Goal: Complete application form: Complete application form

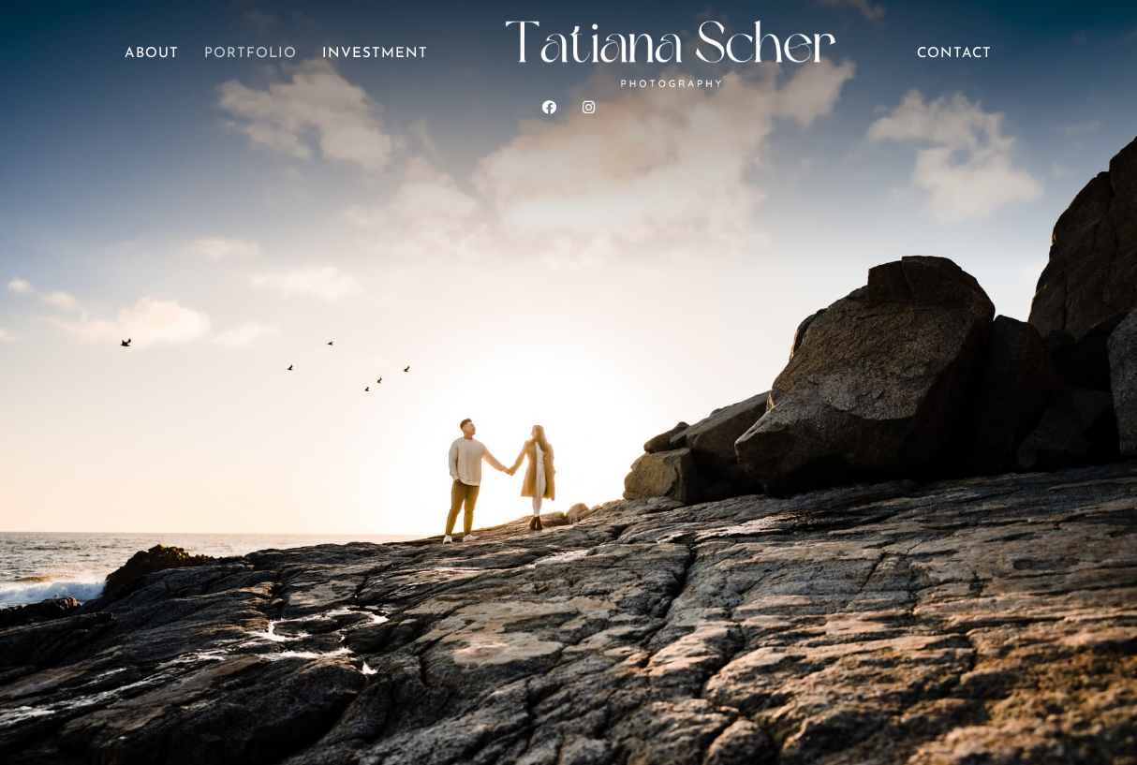
click at [240, 57] on link "Portfolio" at bounding box center [250, 74] width 93 height 52
click at [158, 53] on link "About" at bounding box center [152, 74] width 54 height 52
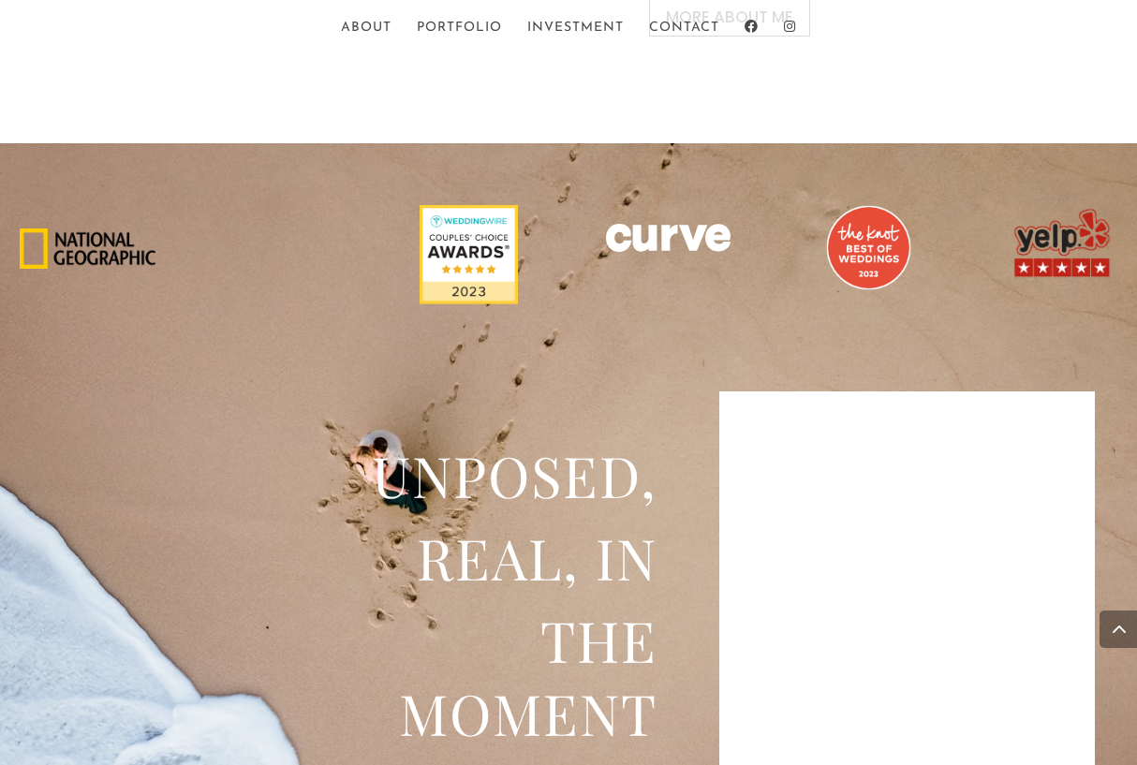
scroll to position [1573, 0]
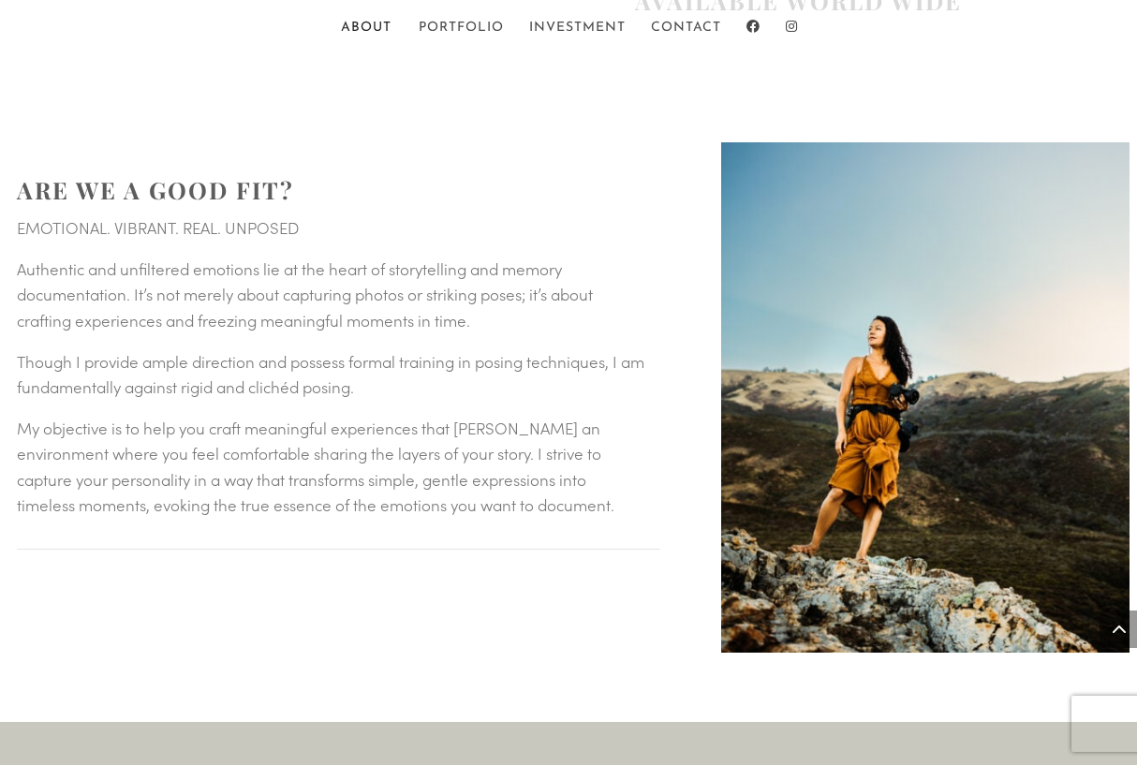
scroll to position [1348, 0]
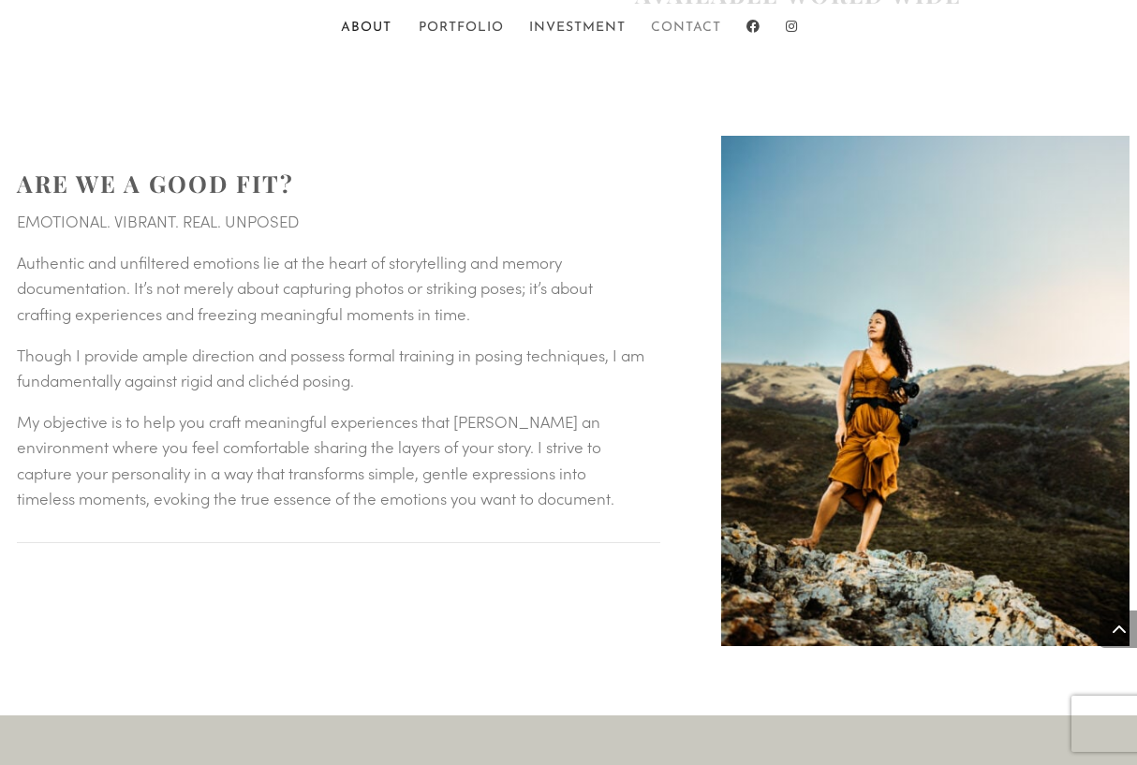
click at [686, 27] on link "Contact" at bounding box center [686, 38] width 70 height 32
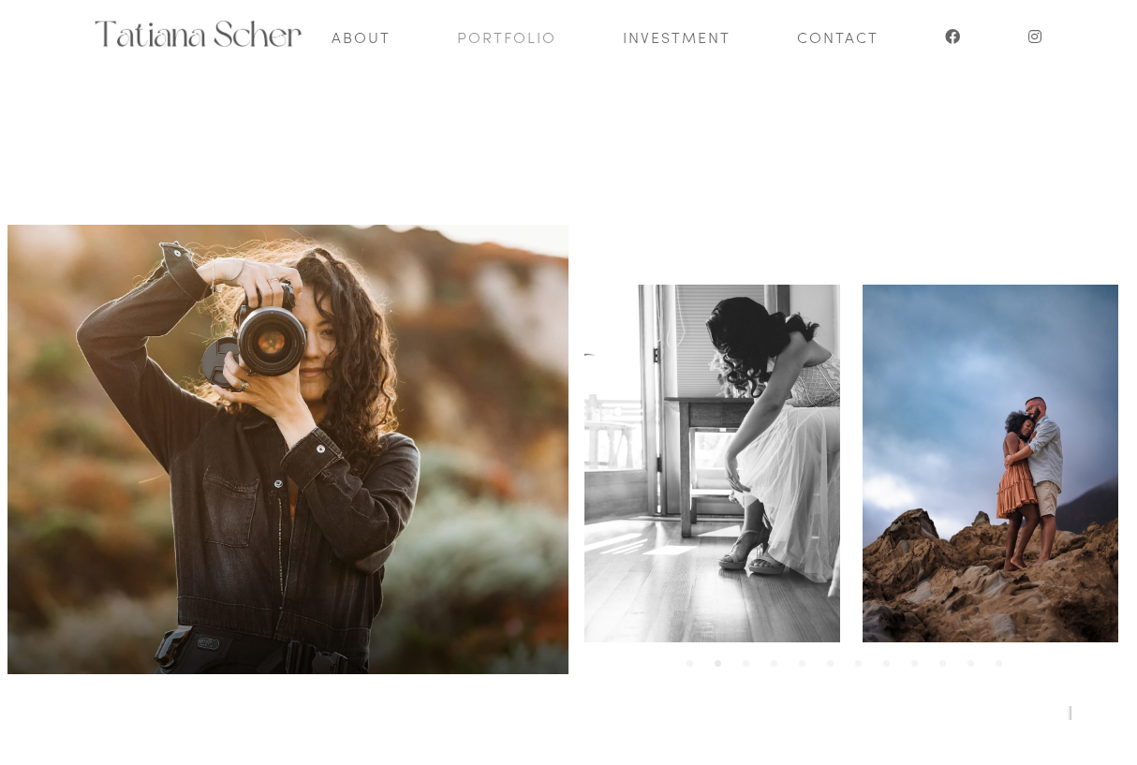
click at [510, 32] on link "Portfolio" at bounding box center [506, 36] width 99 height 73
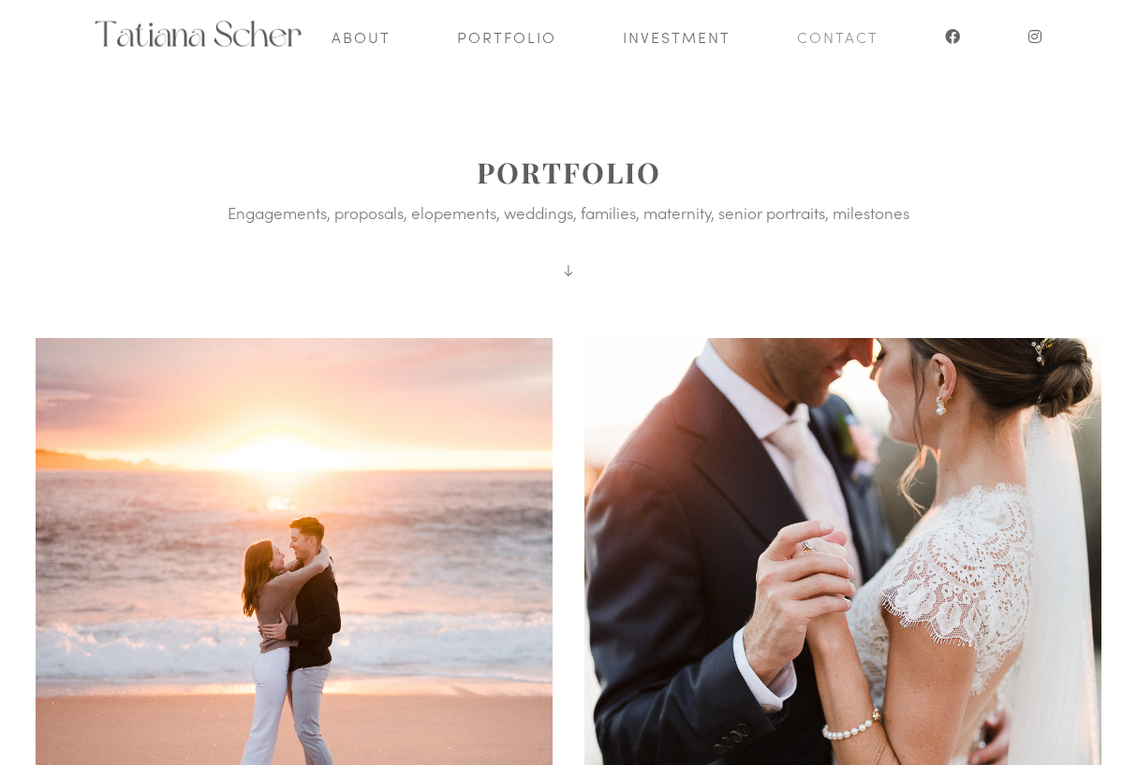
click at [835, 41] on link "Contact" at bounding box center [837, 36] width 81 height 73
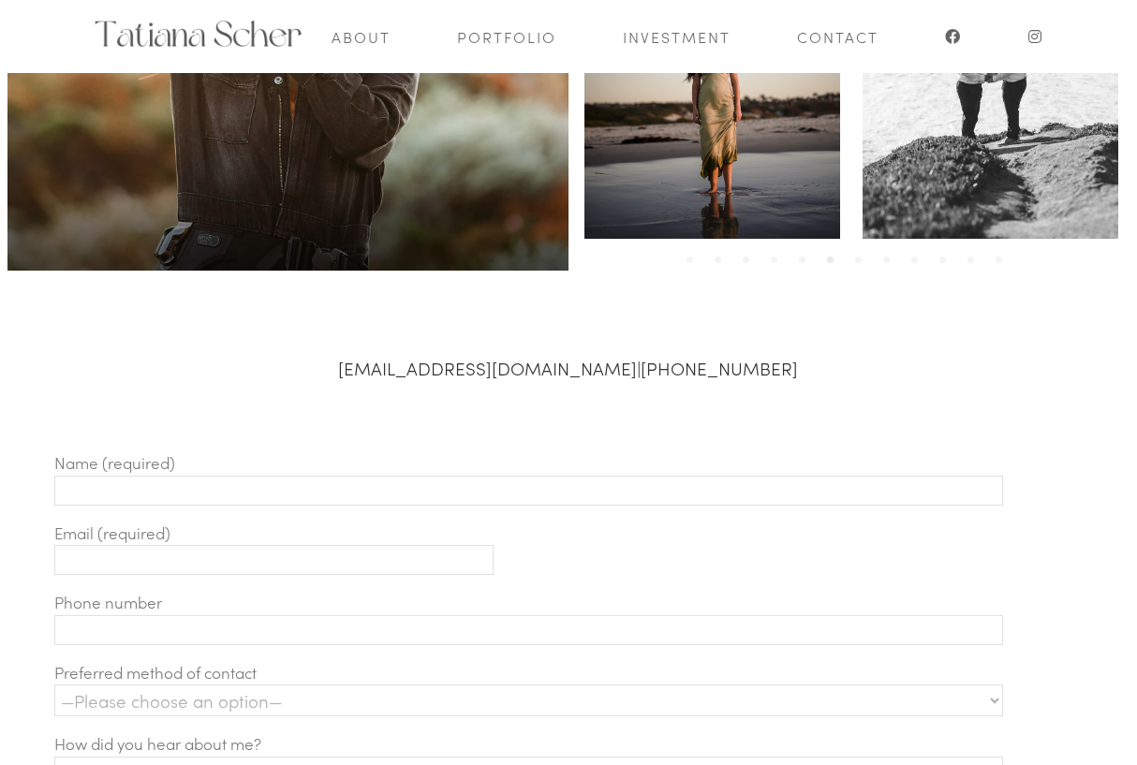
scroll to position [403, 0]
click at [258, 479] on input "Contact form" at bounding box center [528, 492] width 949 height 30
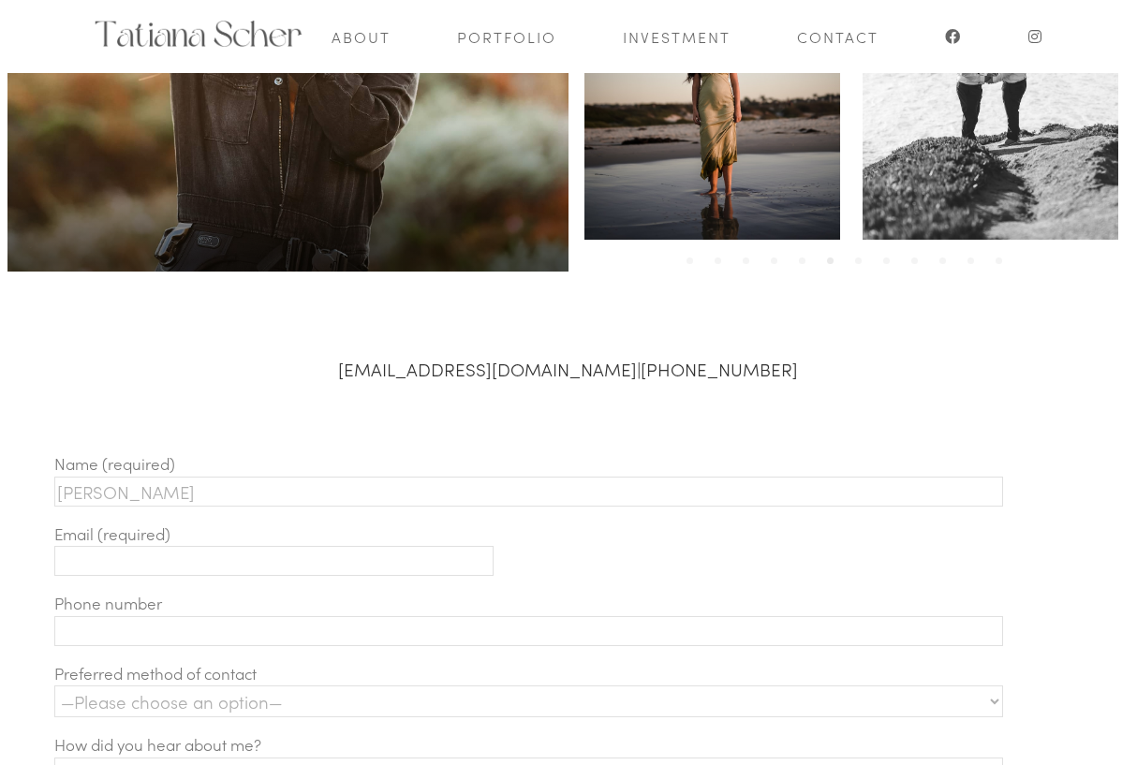
type input "Dawn Lu"
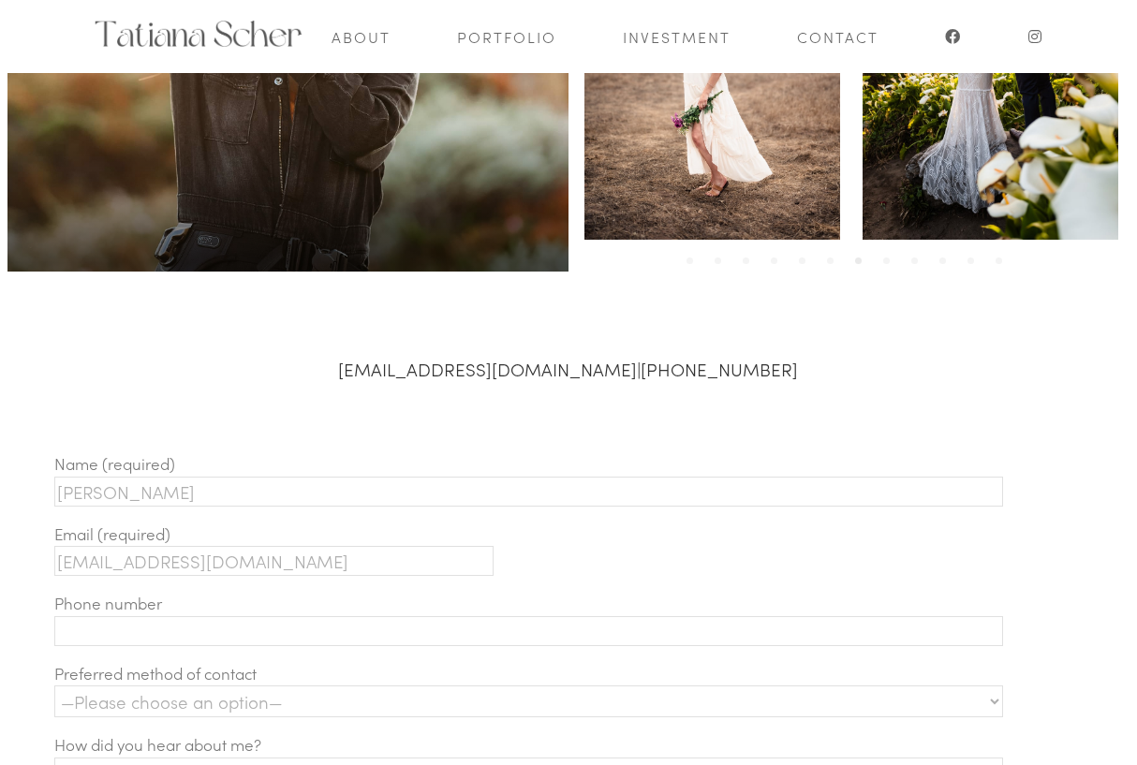
type input "dawnlu9@gmail.com"
type input "d"
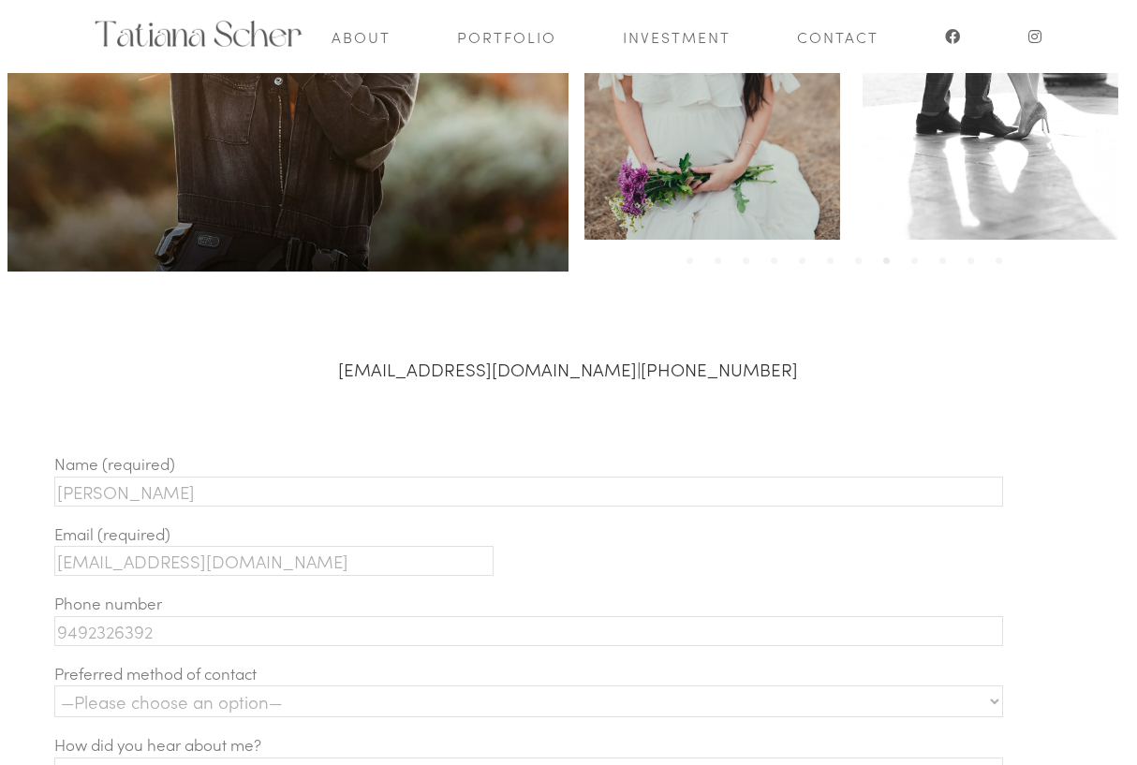
type input "9492326392"
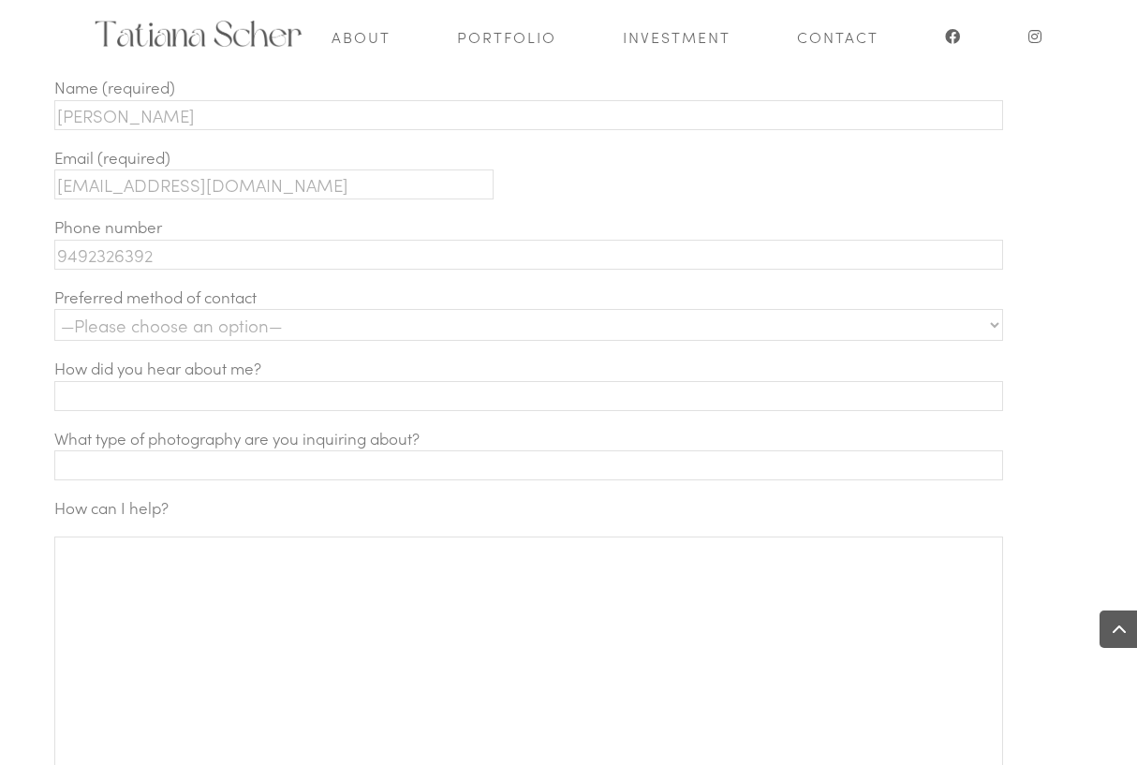
scroll to position [777, 0]
click at [265, 319] on select "—Please choose an option— Text Phone call Email" at bounding box center [528, 327] width 949 height 32
select select "Text"
click at [54, 312] on select "—Please choose an option— Text Phone call Email" at bounding box center [528, 327] width 949 height 32
click at [143, 406] on input "Contact form" at bounding box center [528, 398] width 949 height 30
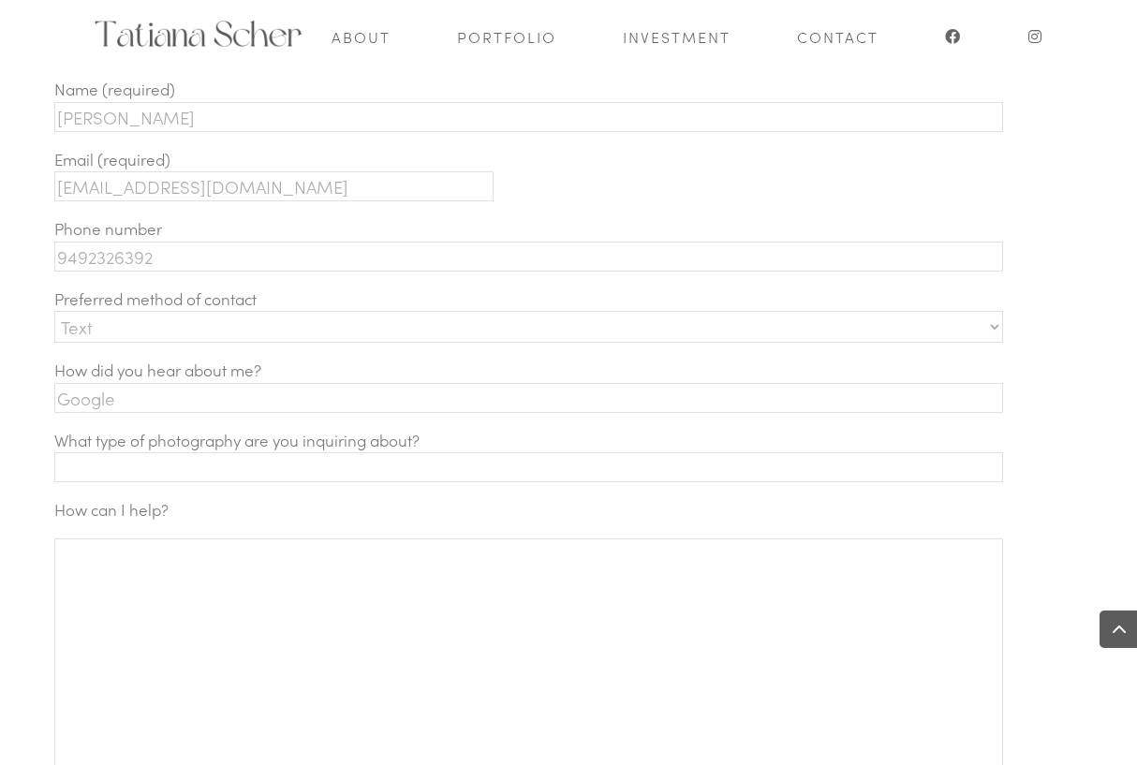
type input "Google"
type input "Maternity"
click at [266, 614] on textarea "Contact form" at bounding box center [528, 664] width 949 height 253
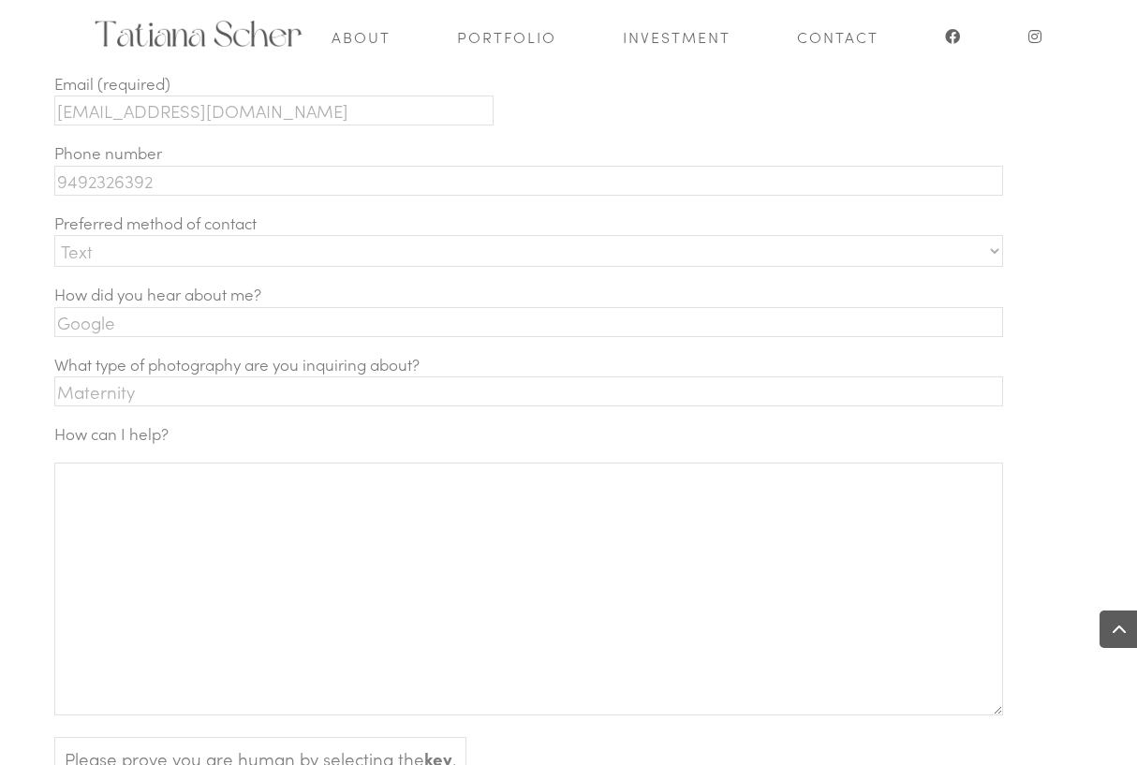
scroll to position [852, 0]
type textarea "J"
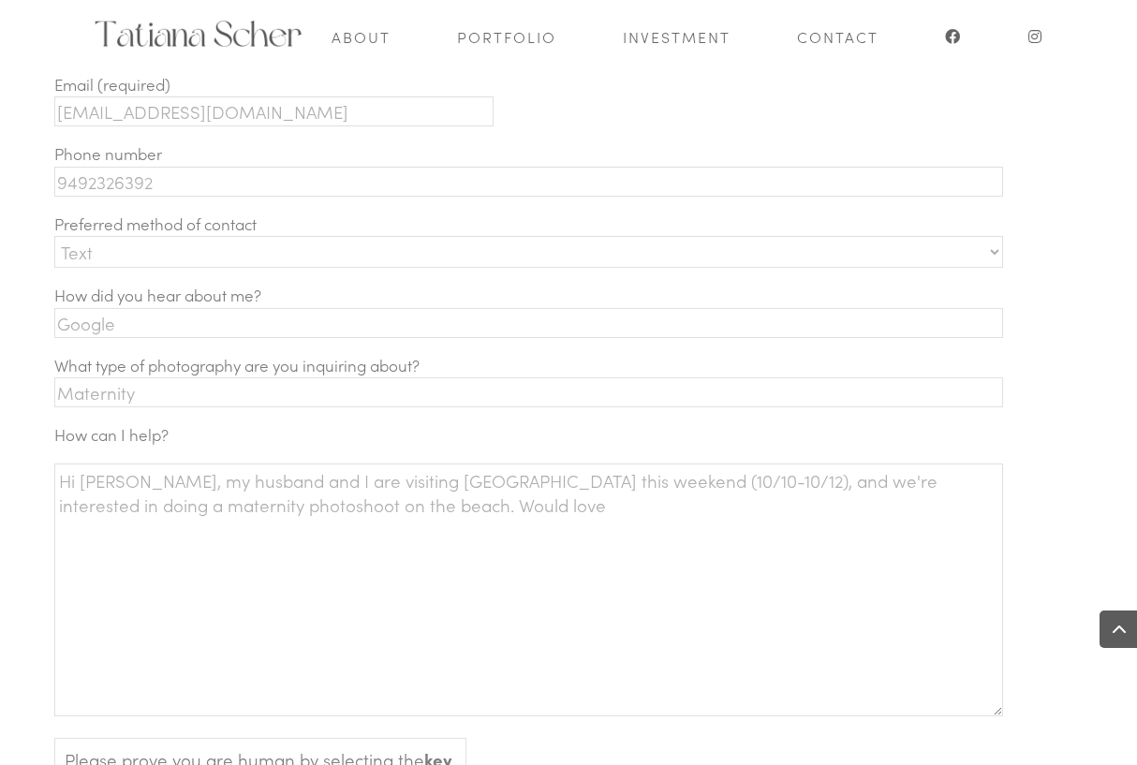
click at [871, 491] on textarea "Hi Tatiana, my husband and I are visiting Monterey this weekend (10/10-10/12), …" at bounding box center [528, 590] width 949 height 253
click at [449, 527] on textarea "Hi Tatiana, my husband and I are visiting Monterey this weekend (10/10-10/12), …" at bounding box center [528, 590] width 949 height 253
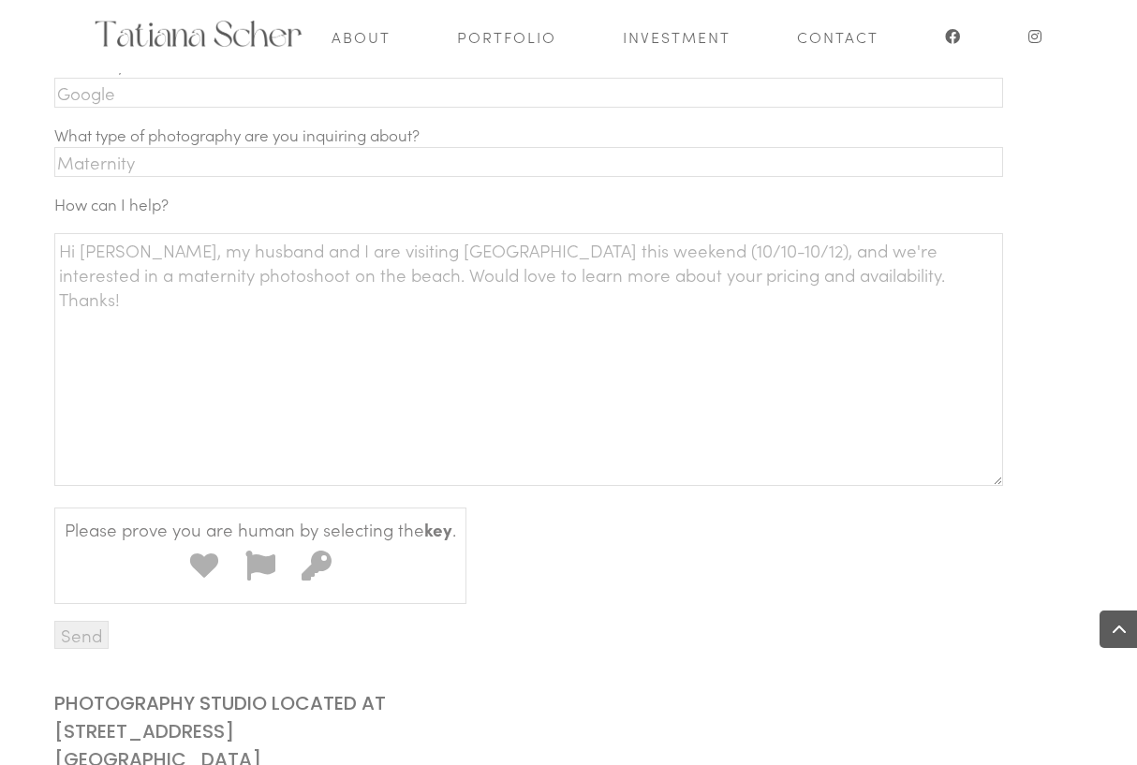
scroll to position [1077, 0]
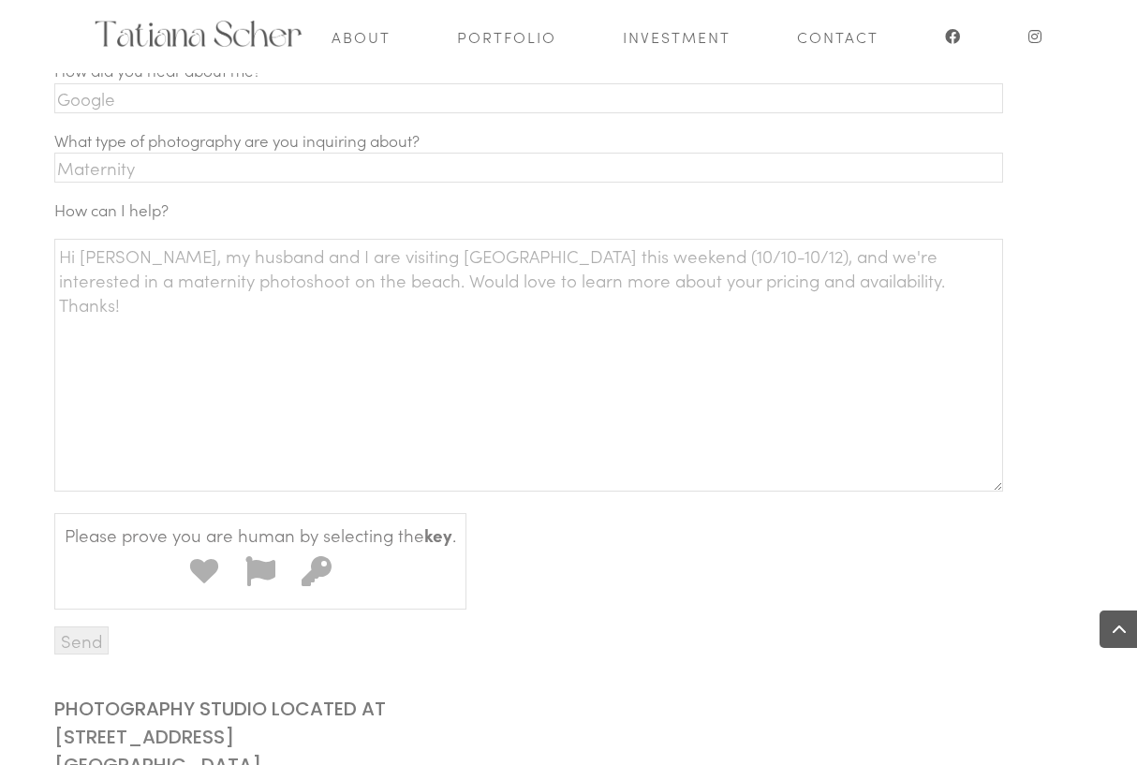
type textarea "Hi Tatiana, my husband and I are visiting Monterey this weekend (10/10-10/12), …"
click at [312, 585] on icon "Contact form" at bounding box center [317, 571] width 30 height 30
click at [293, 548] on input "3" at bounding box center [293, 548] width 0 height 0
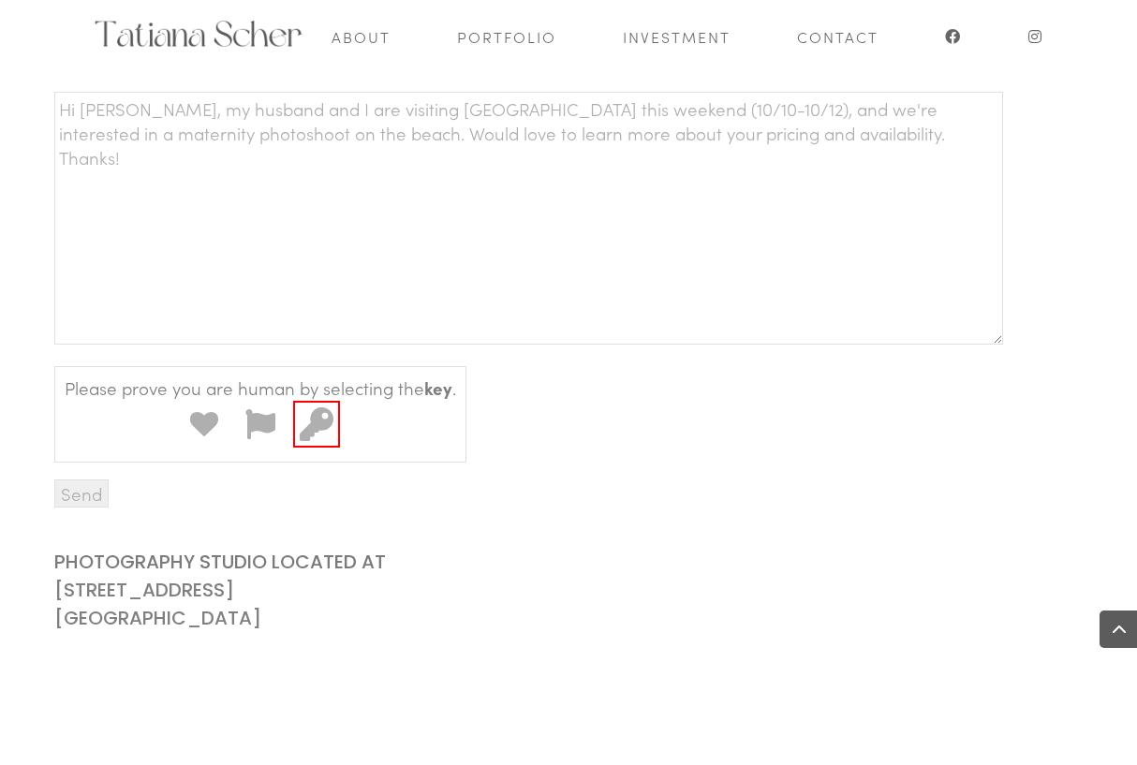
scroll to position [1227, 0]
click at [86, 498] on input "Send" at bounding box center [81, 491] width 54 height 28
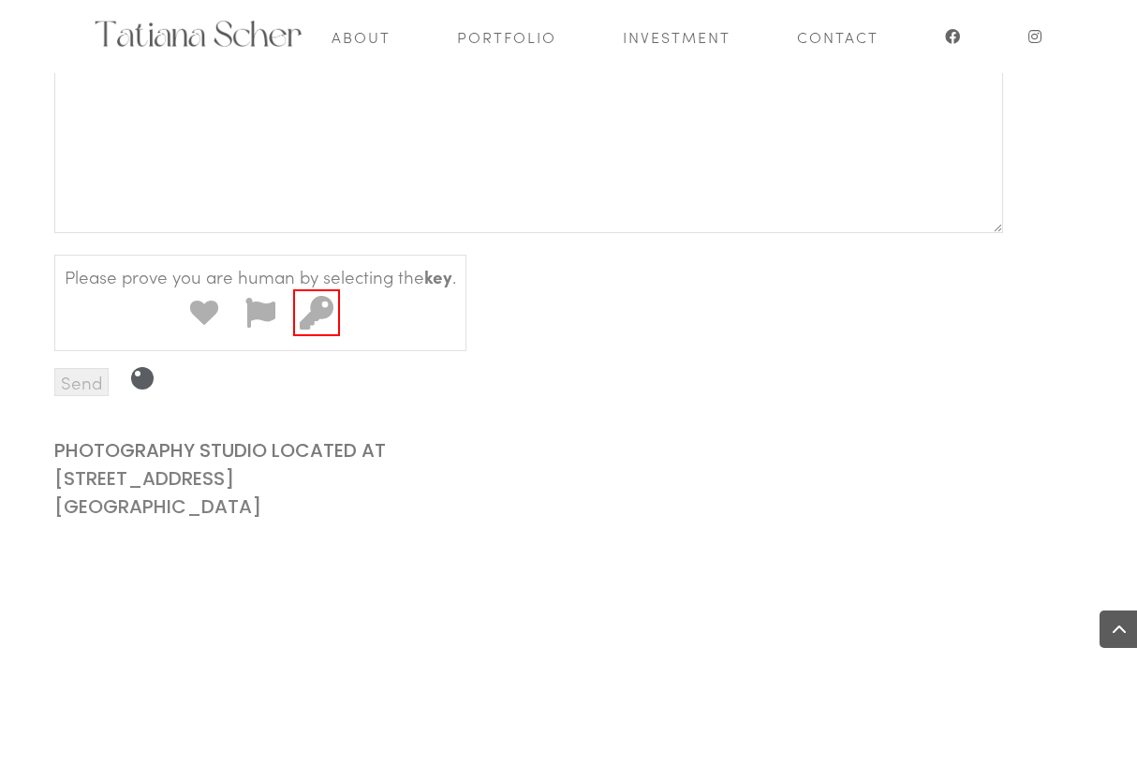
scroll to position [1148, 0]
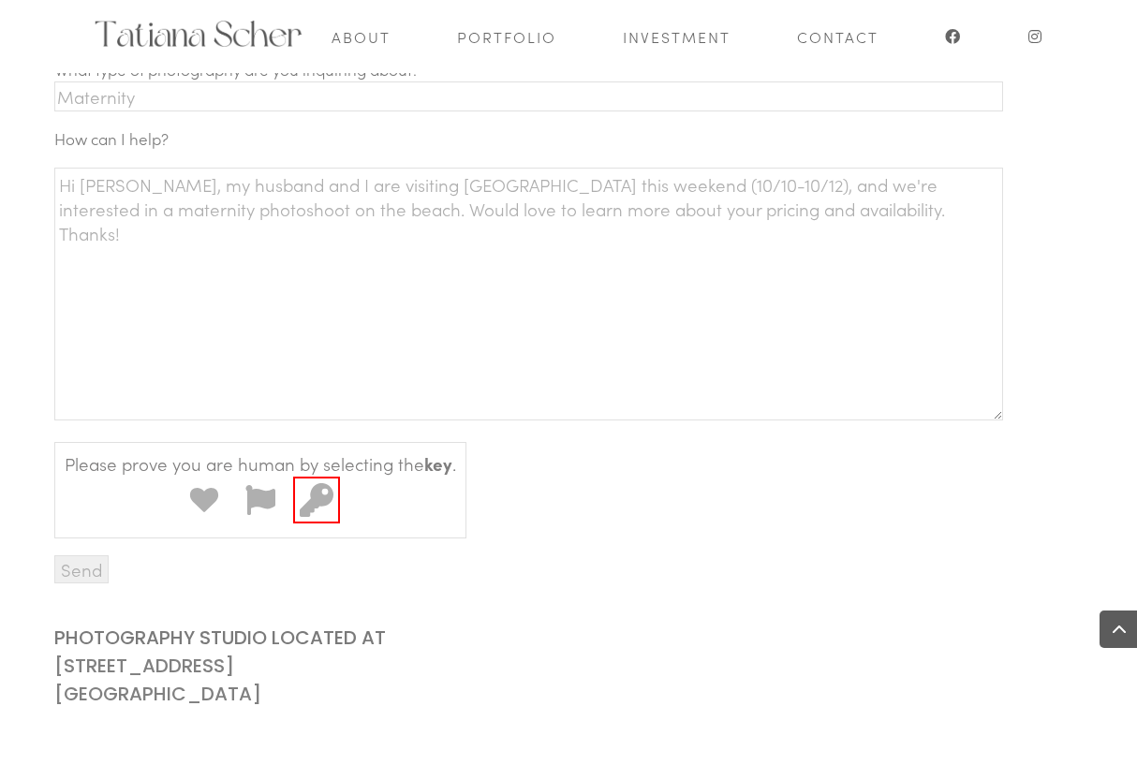
click at [80, 580] on input "Send" at bounding box center [81, 569] width 54 height 28
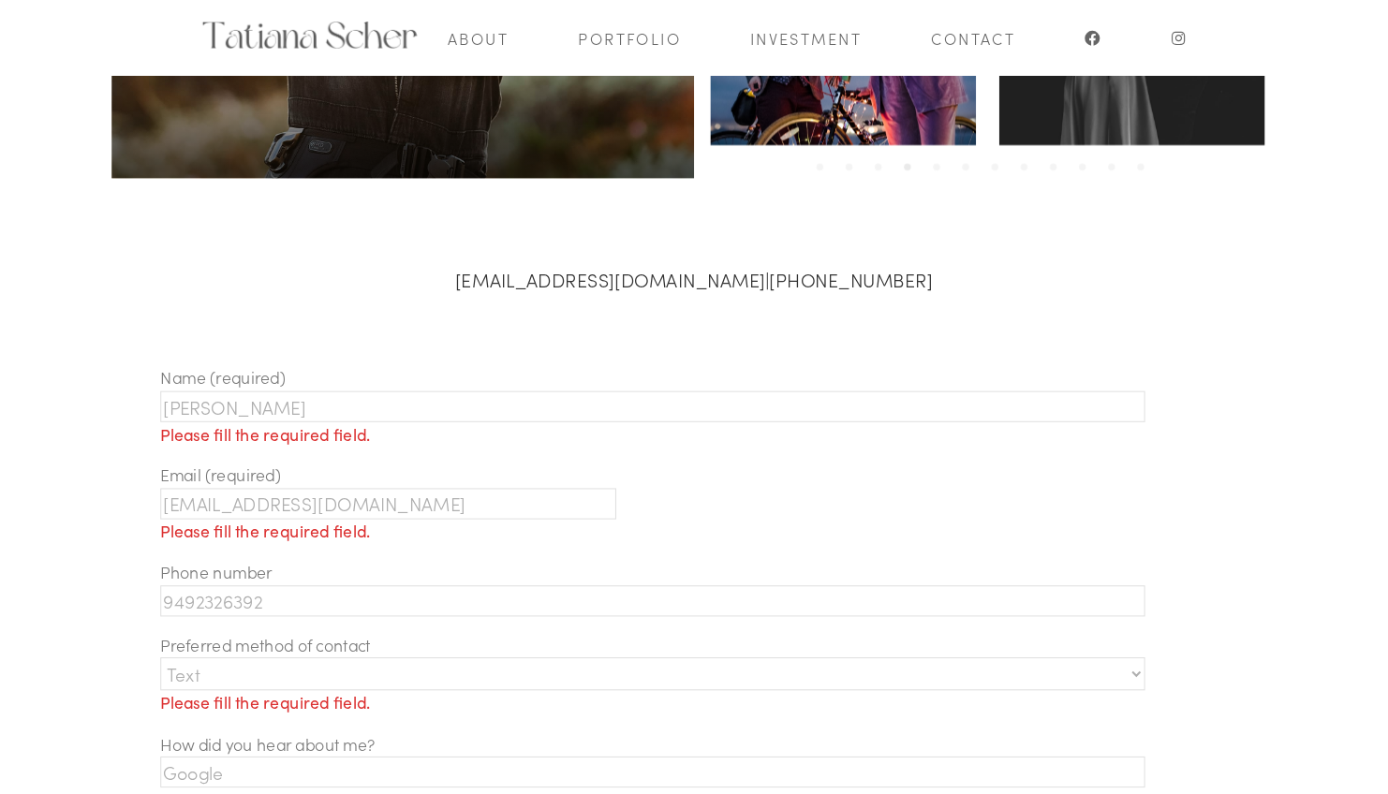
scroll to position [491, 0]
